Goal: Task Accomplishment & Management: Manage account settings

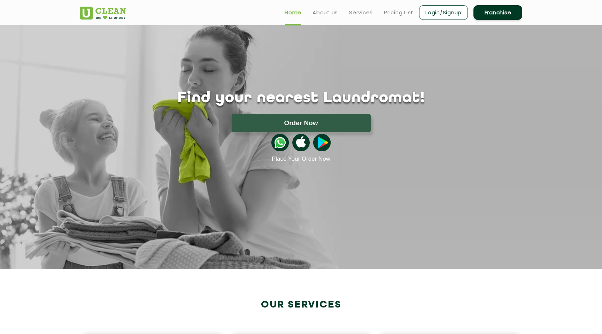
click at [433, 11] on link "Login/Signup" at bounding box center [443, 12] width 49 height 15
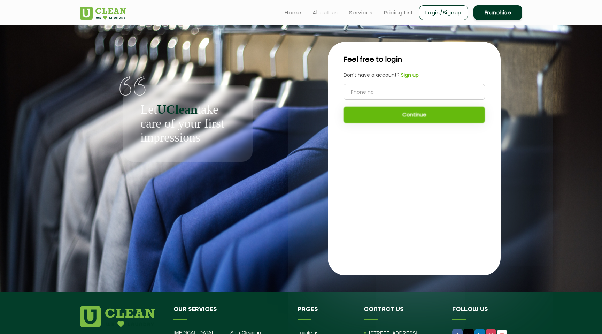
click at [358, 91] on input "tel" at bounding box center [413, 92] width 141 height 16
type input "8287884230"
click at [373, 109] on button "Continue" at bounding box center [413, 115] width 141 height 16
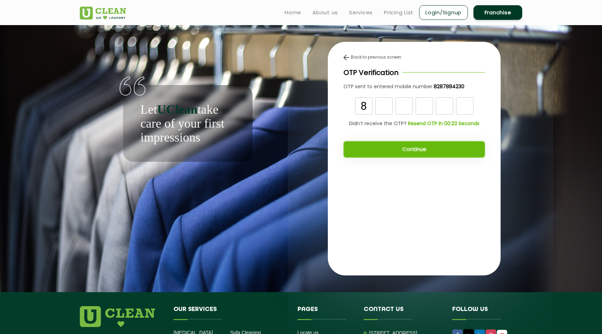
type input "8"
type input "7"
type input "4"
type input "0"
type input "6"
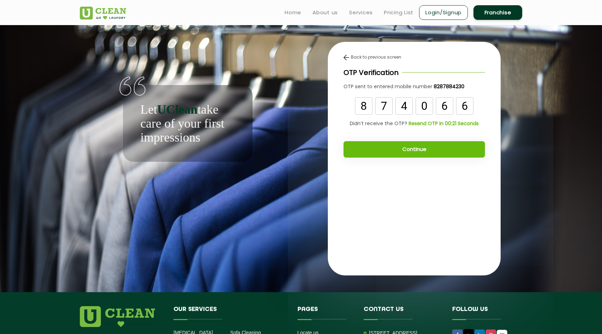
type input "6"
click at [378, 151] on button "Continue" at bounding box center [413, 149] width 141 height 16
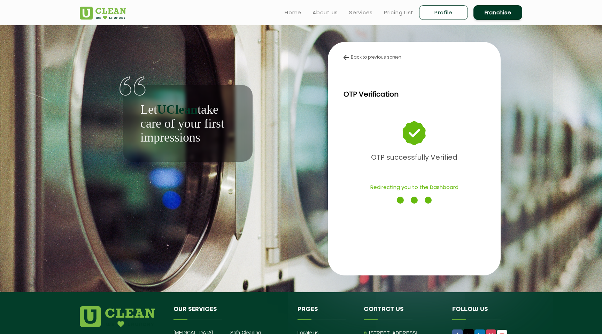
click at [442, 12] on link "Profile" at bounding box center [443, 12] width 49 height 15
select select
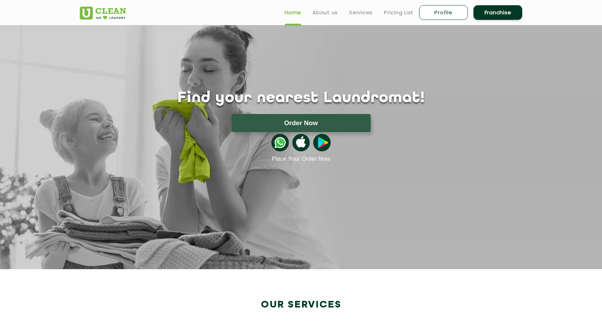
click at [306, 132] on div at bounding box center [301, 142] width 453 height 21
click at [440, 14] on link "Profile" at bounding box center [443, 12] width 49 height 15
select select
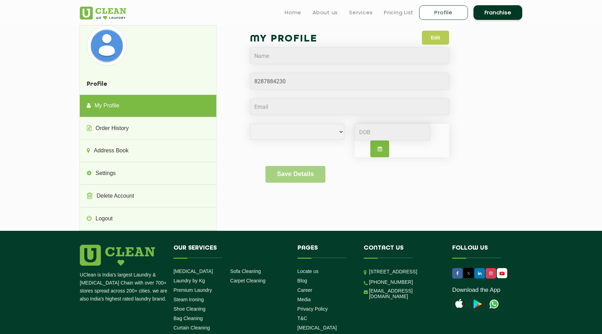
click at [429, 32] on button "Edit" at bounding box center [435, 38] width 27 height 14
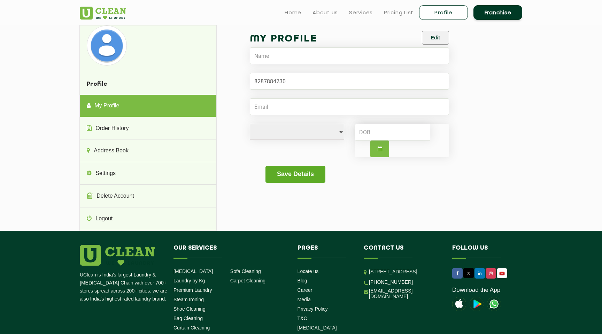
click at [309, 177] on button "Save Details" at bounding box center [295, 174] width 60 height 17
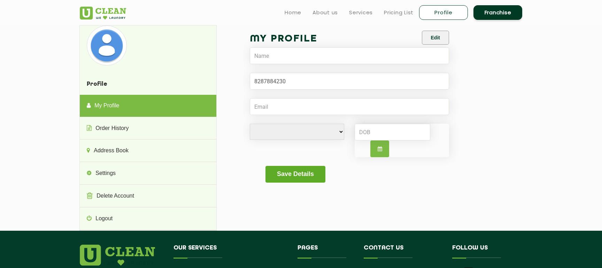
click at [308, 170] on button "Save Details" at bounding box center [295, 174] width 60 height 17
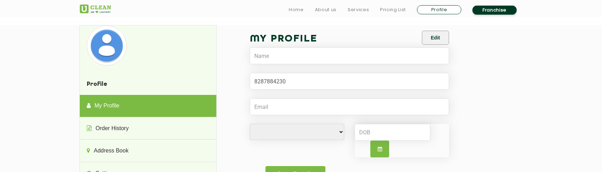
scroll to position [11, 0]
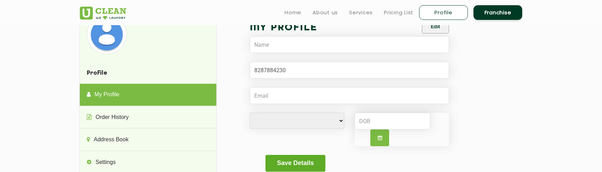
click at [297, 159] on button "Save Details" at bounding box center [295, 163] width 60 height 17
click at [287, 164] on button "Save Details" at bounding box center [295, 163] width 60 height 17
